Goal: Obtain resource: Obtain resource

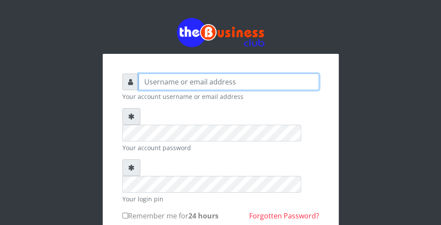
type input "wergbac8"
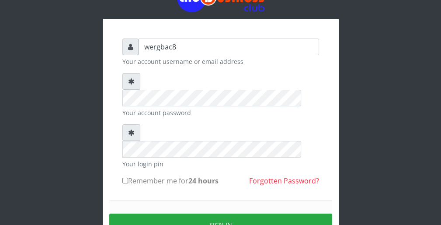
scroll to position [53, 0]
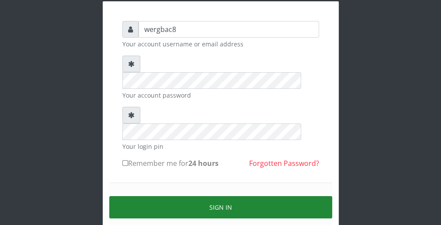
click at [308, 196] on button "Sign in" at bounding box center [220, 207] width 223 height 22
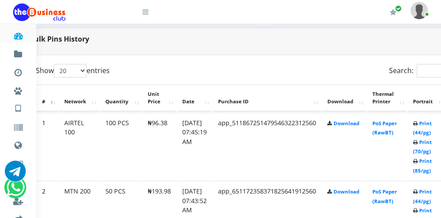
scroll to position [420, 35]
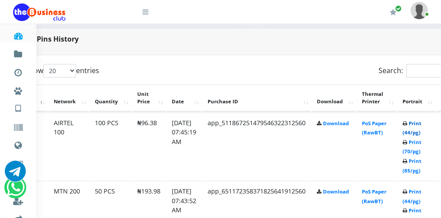
click at [411, 132] on link "Print (44/pg)" at bounding box center [412, 128] width 19 height 16
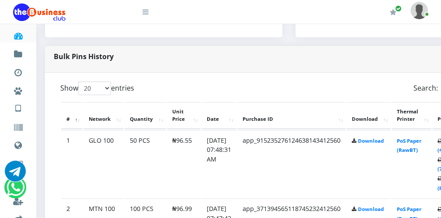
scroll to position [403, 18]
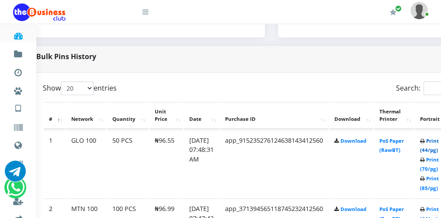
click at [429, 149] on link "Print (44/pg)" at bounding box center [429, 145] width 19 height 16
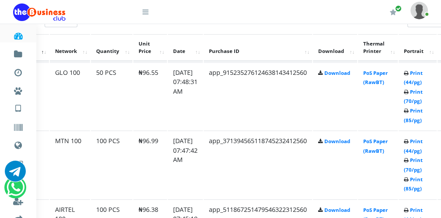
scroll to position [473, 34]
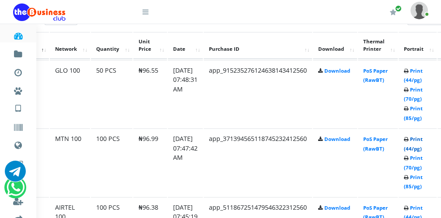
click at [417, 147] on link "Print (44/pg)" at bounding box center [413, 144] width 19 height 16
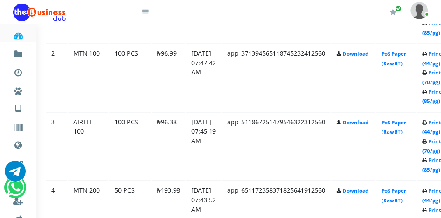
scroll to position [560, 15]
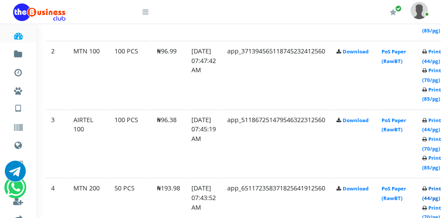
click at [434, 196] on link "Print (44/pg)" at bounding box center [432, 193] width 19 height 16
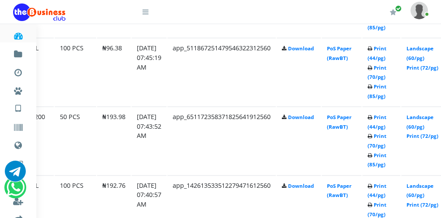
scroll to position [700, 53]
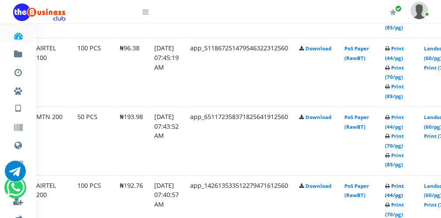
click at [396, 191] on link "Print (44/pg)" at bounding box center [394, 190] width 19 height 16
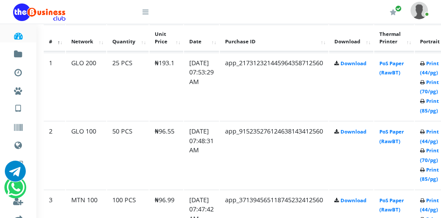
scroll to position [473, 18]
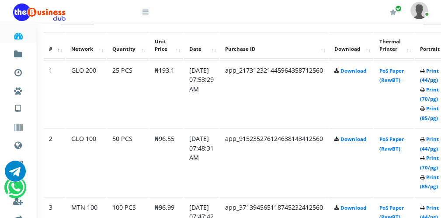
click at [432, 78] on link "Print (44/pg)" at bounding box center [429, 75] width 19 height 16
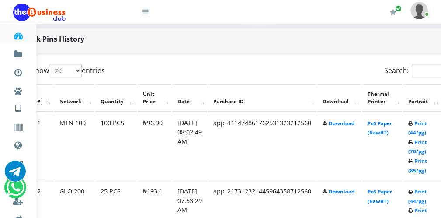
scroll to position [420, 35]
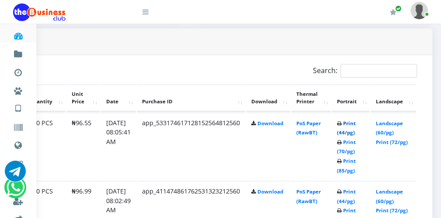
click at [345, 133] on link "Print (44/pg)" at bounding box center [346, 128] width 19 height 16
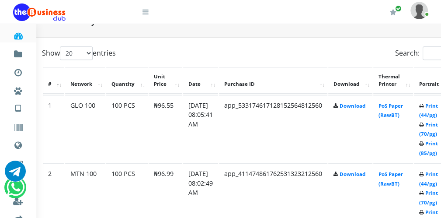
scroll to position [438, 35]
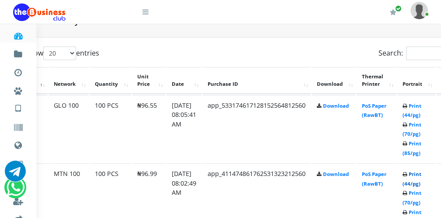
click at [419, 181] on link "Print (44/pg)" at bounding box center [412, 179] width 19 height 16
